Goal: Check status: Verify the current state of an ongoing process or item

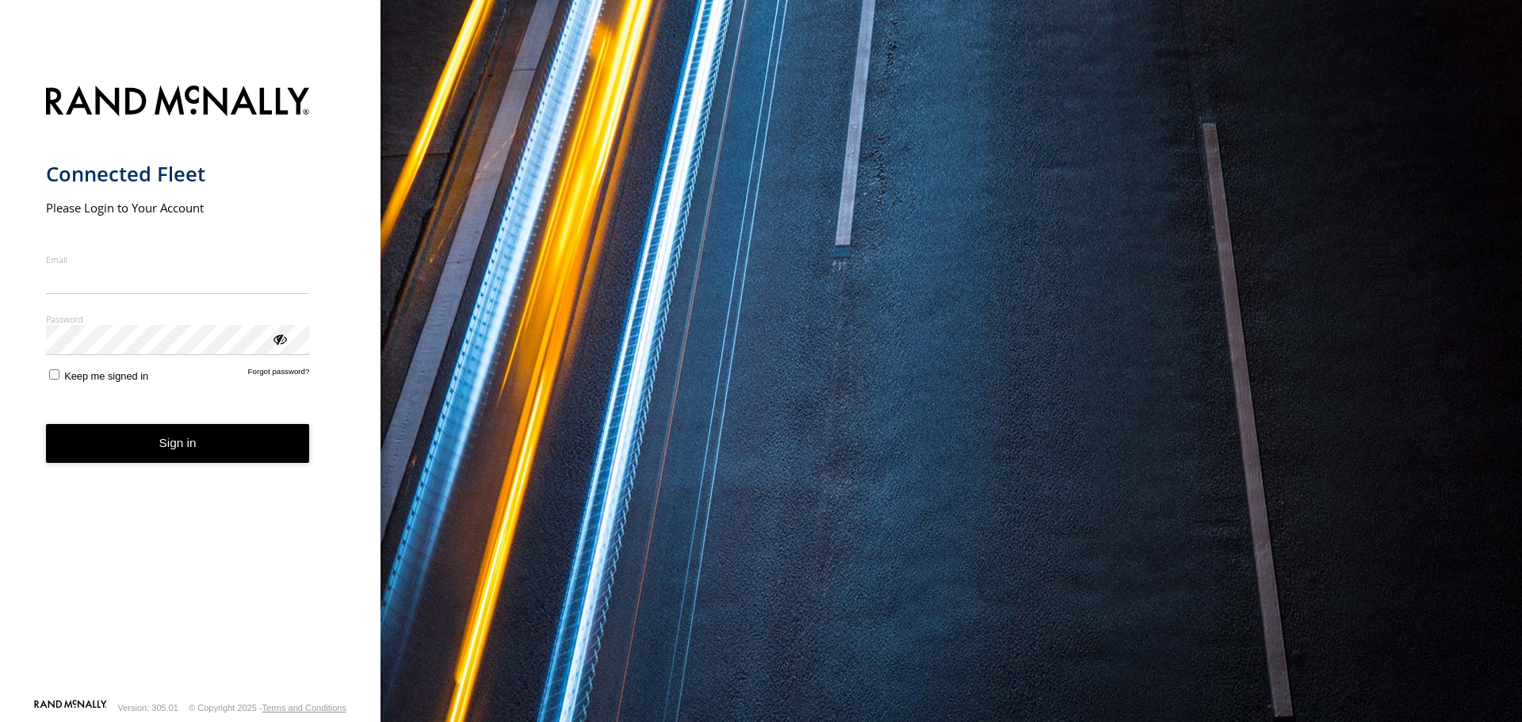
type input "**********"
click at [213, 461] on button "Sign in" at bounding box center [178, 443] width 264 height 39
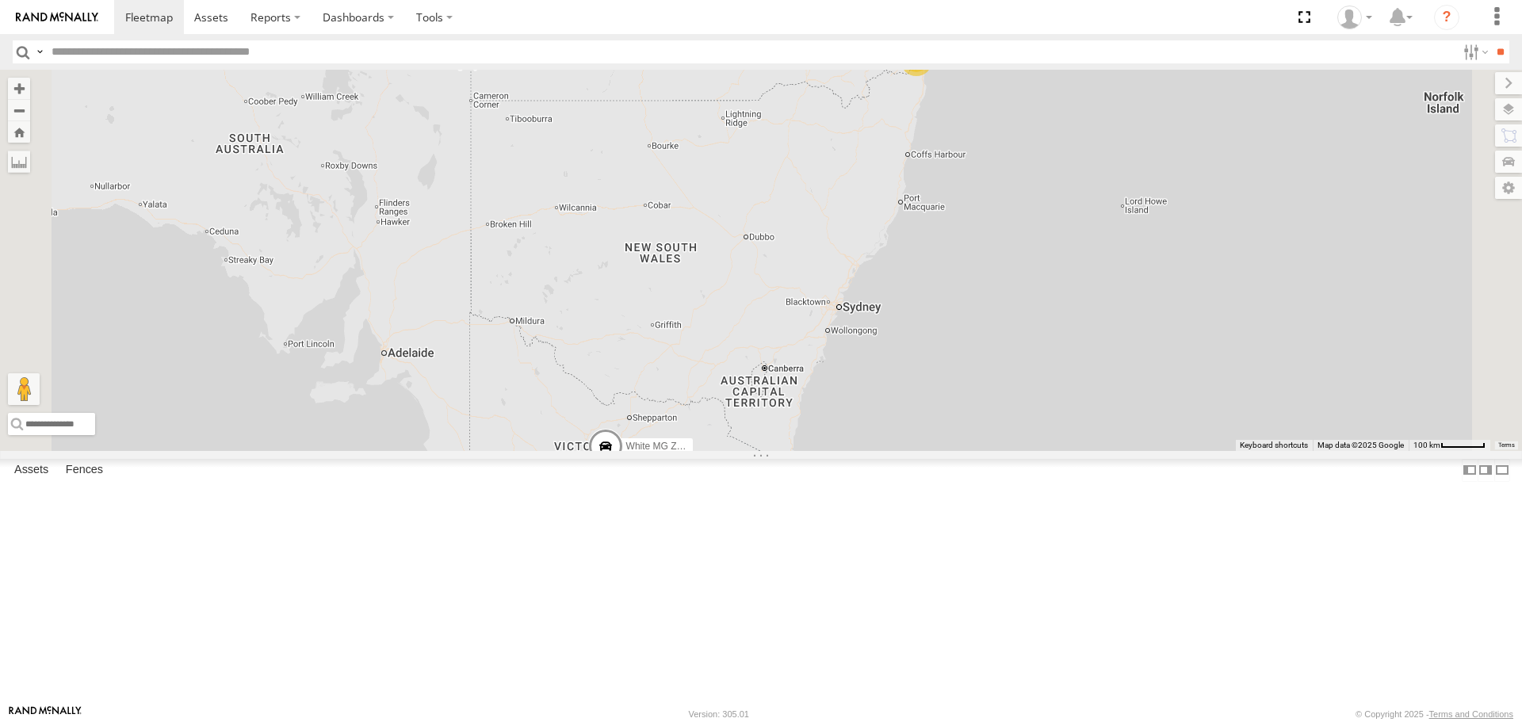
click at [0, 0] on span at bounding box center [0, 0] width 0 height 0
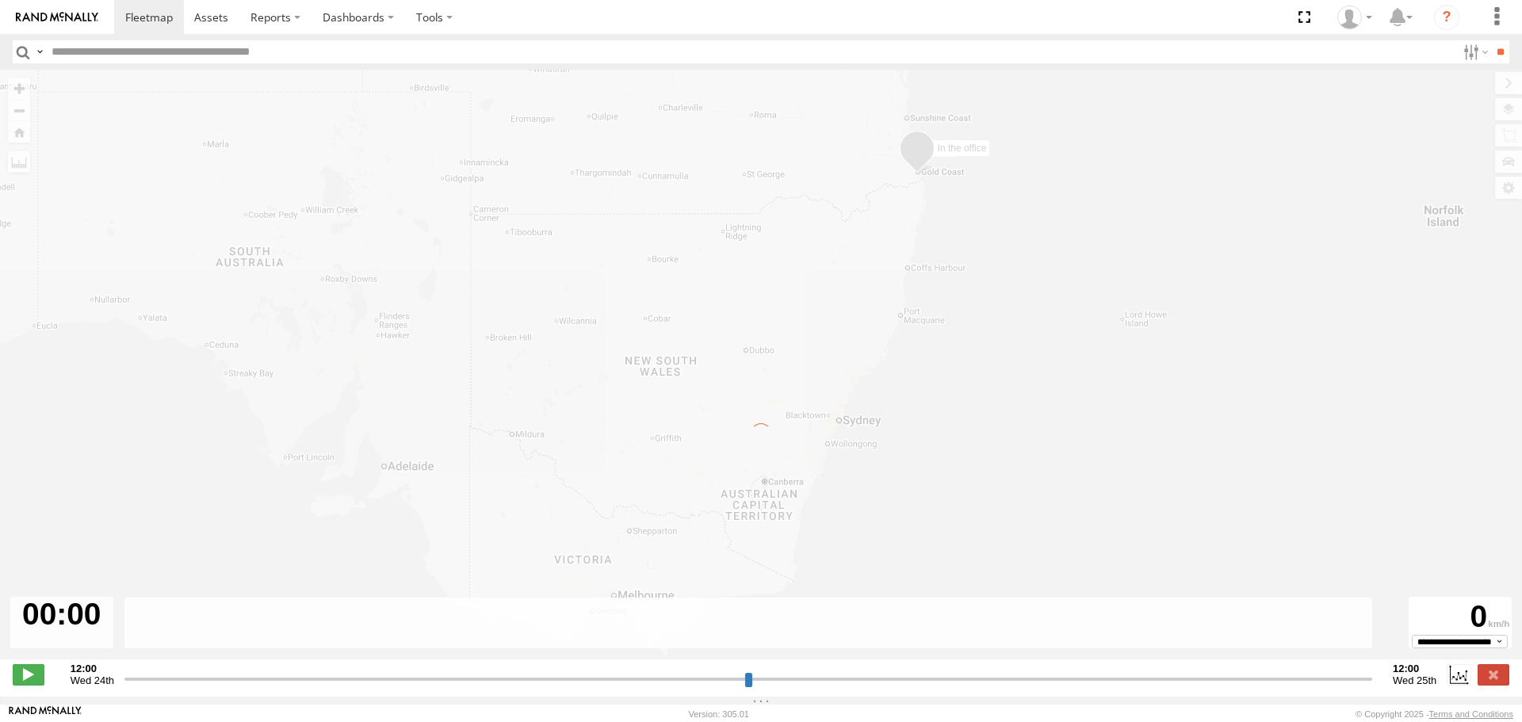
type input "**********"
